Goal: Transaction & Acquisition: Purchase product/service

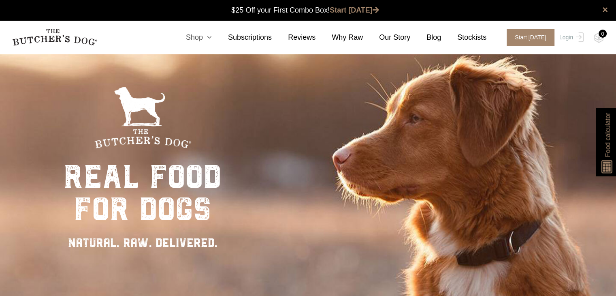
click at [212, 41] on icon at bounding box center [207, 37] width 9 height 7
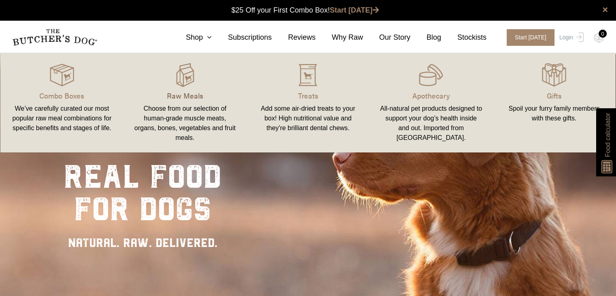
click at [177, 96] on p "Raw Meals" at bounding box center [185, 95] width 104 height 11
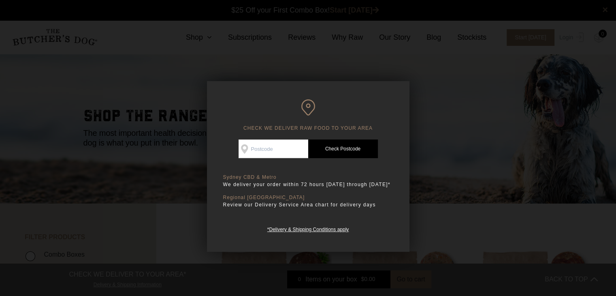
click at [285, 149] on input "Check Availability At" at bounding box center [274, 148] width 70 height 19
type input "2065"
click at [346, 149] on link "Check Postcode" at bounding box center [343, 148] width 70 height 19
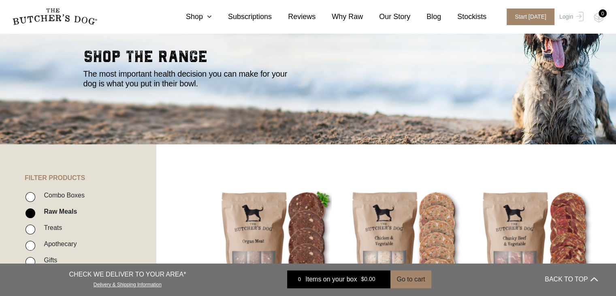
scroll to position [84, 0]
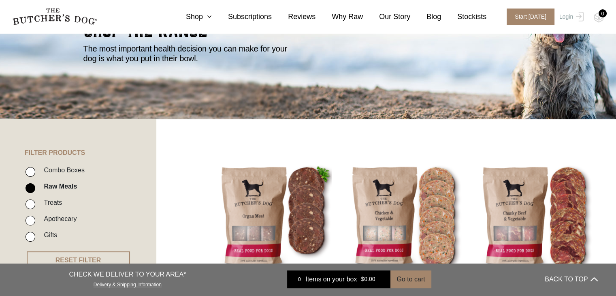
click at [28, 205] on input "Treats" at bounding box center [31, 204] width 10 height 10
checkbox input "true"
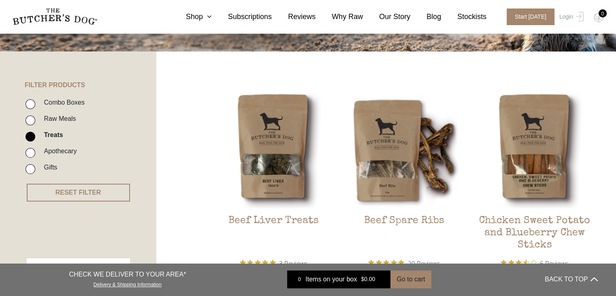
scroll to position [143, 0]
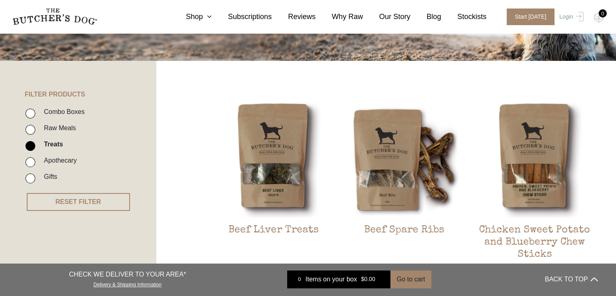
click at [30, 164] on input "Apothecary" at bounding box center [31, 162] width 10 height 10
checkbox input "true"
click at [34, 143] on input "Treats" at bounding box center [31, 146] width 10 height 10
checkbox input "false"
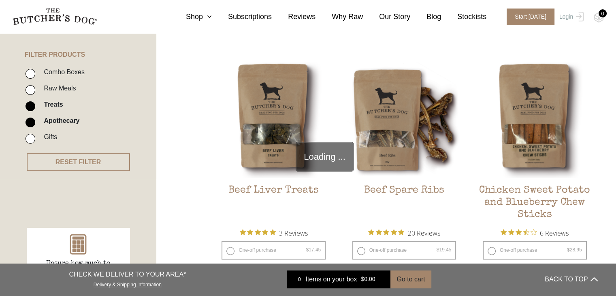
scroll to position [183, 0]
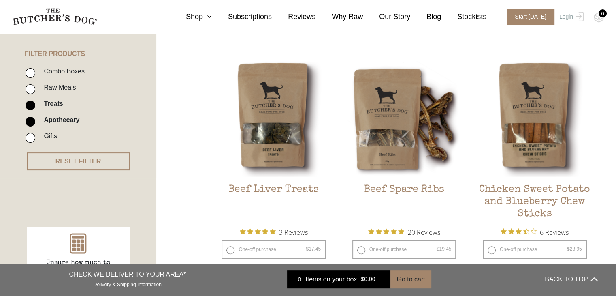
click at [30, 106] on input "Treats" at bounding box center [31, 106] width 10 height 10
checkbox input "false"
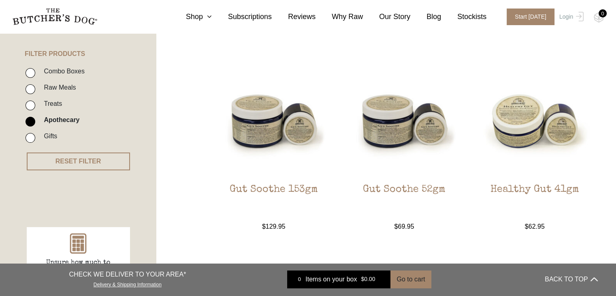
drag, startPoint x: 29, startPoint y: 122, endPoint x: 33, endPoint y: 119, distance: 4.9
click at [29, 122] on input "Apothecary" at bounding box center [31, 122] width 10 height 10
checkbox input "false"
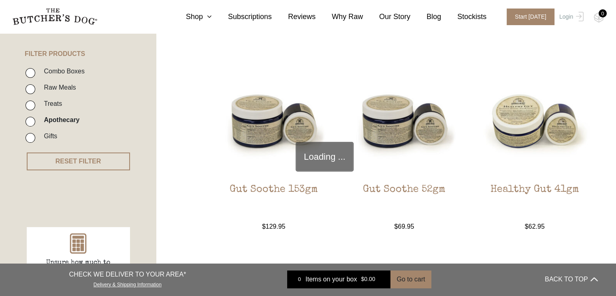
click at [28, 70] on input "Combo Boxes" at bounding box center [31, 73] width 10 height 10
checkbox input "true"
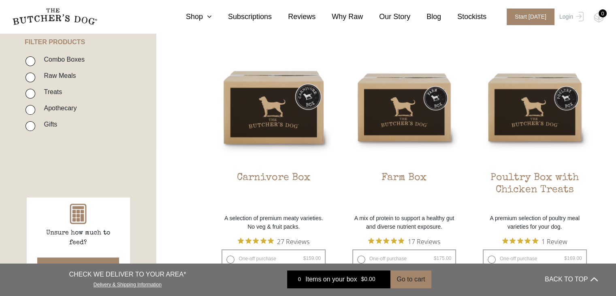
scroll to position [102, 0]
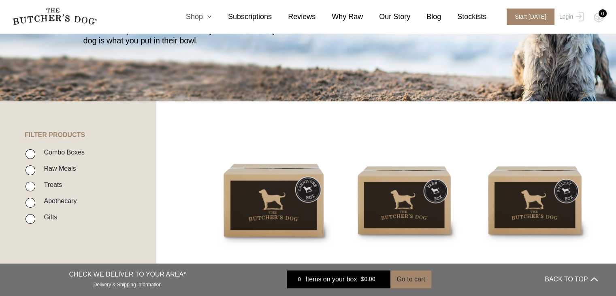
click at [212, 18] on icon at bounding box center [207, 16] width 9 height 7
